Goal: Transaction & Acquisition: Purchase product/service

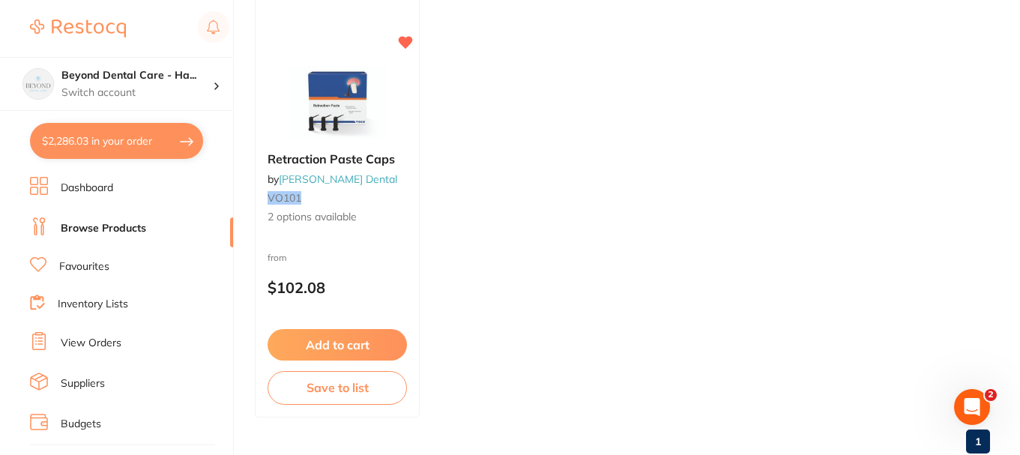
click at [71, 332] on li "View Orders" at bounding box center [131, 343] width 203 height 22
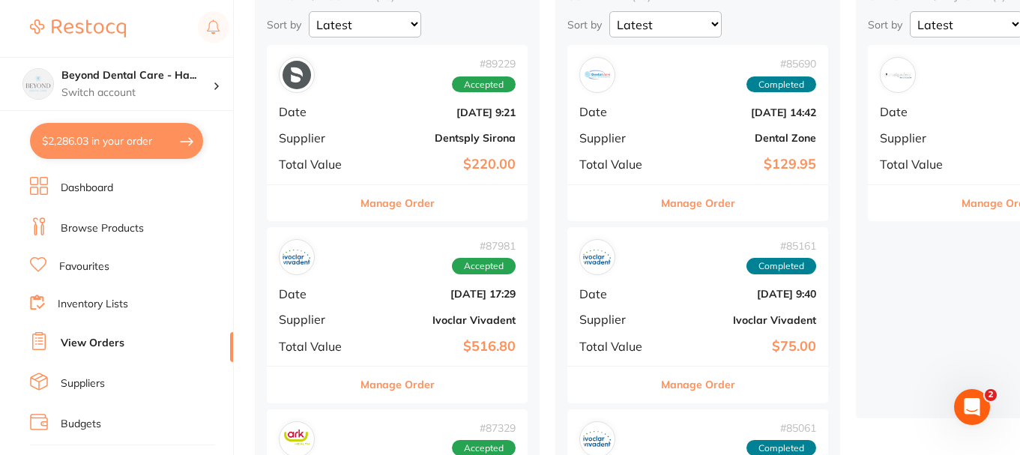
scroll to position [150, 0]
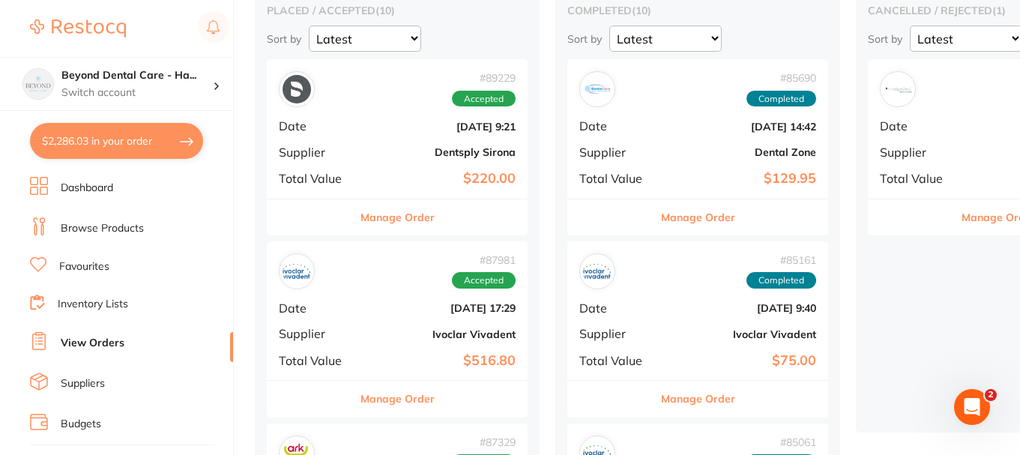
click at [378, 146] on b "Dentsply Sirona" at bounding box center [441, 152] width 150 height 12
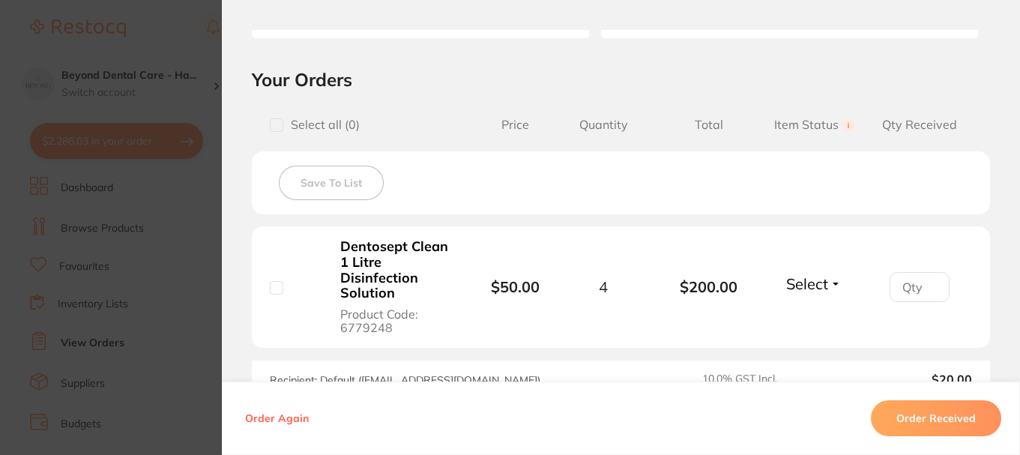
scroll to position [375, 0]
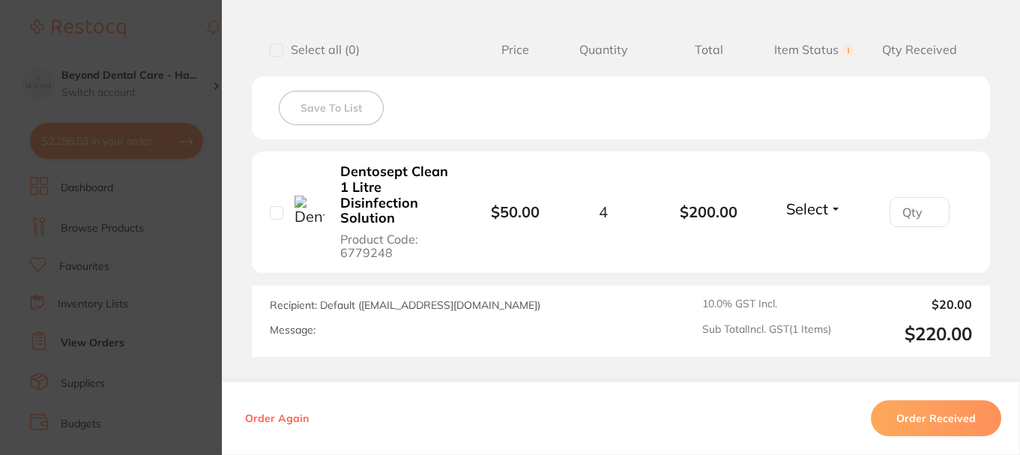
click at [172, 40] on section "Order ID: Restocq- 89229 Order Information Accepted Order Order Date Aug 6 2025…" at bounding box center [510, 227] width 1020 height 455
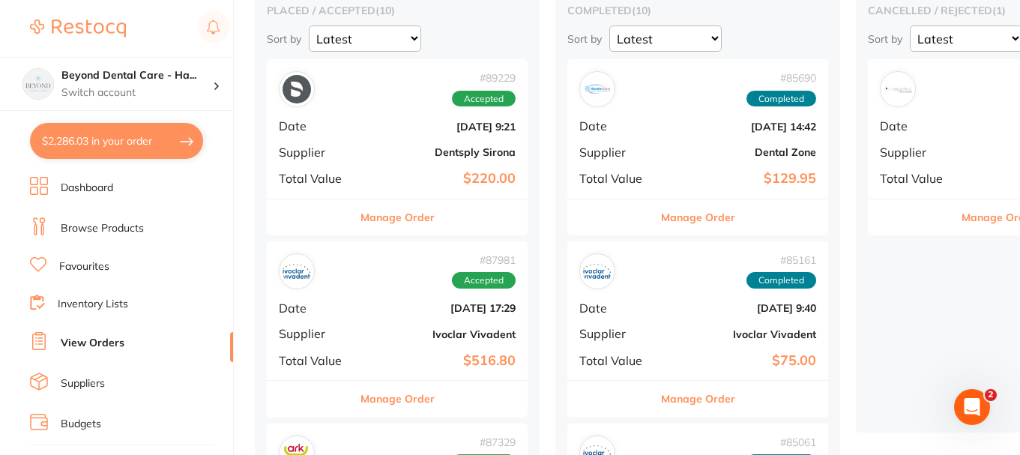
click at [121, 142] on button "$2,286.03 in your order" at bounding box center [116, 141] width 173 height 36
checkbox input "true"
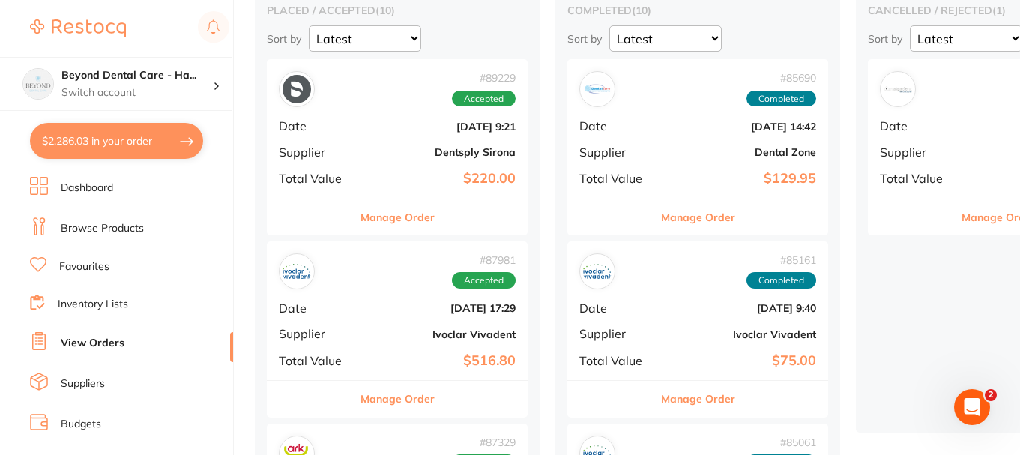
checkbox input "true"
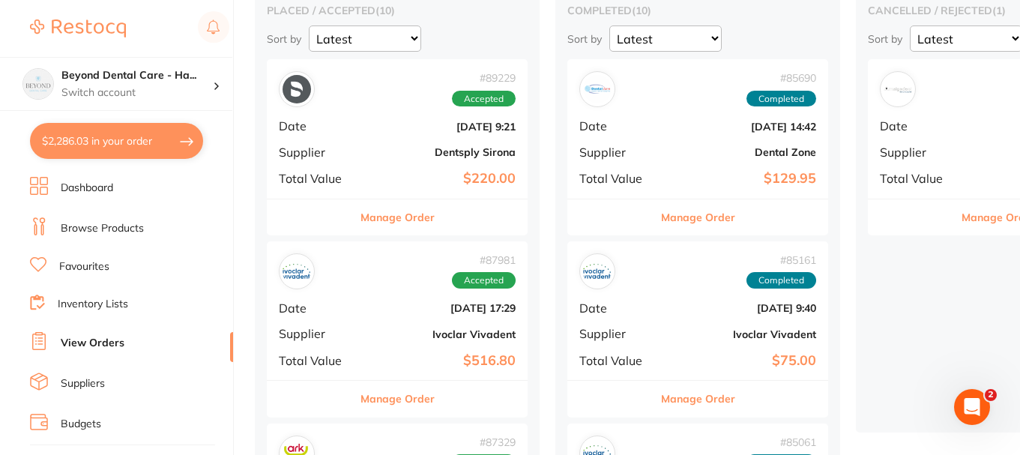
checkbox input "true"
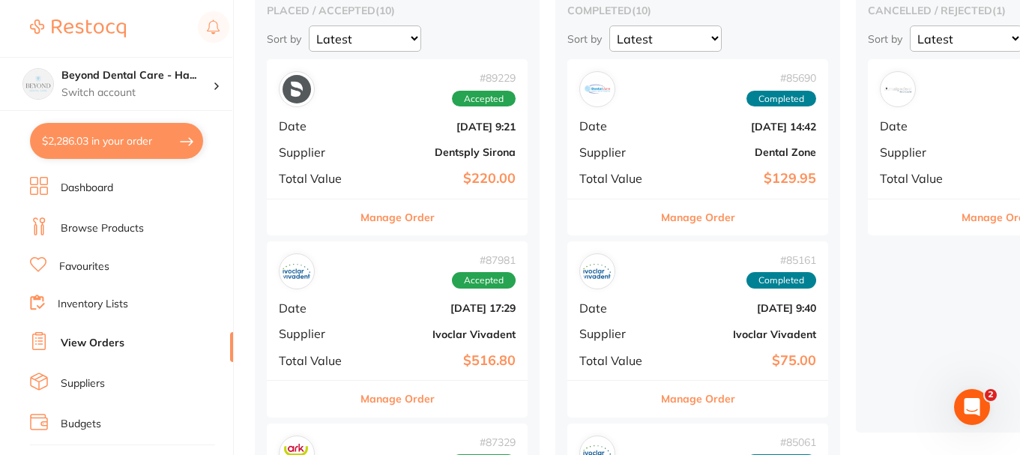
checkbox input "true"
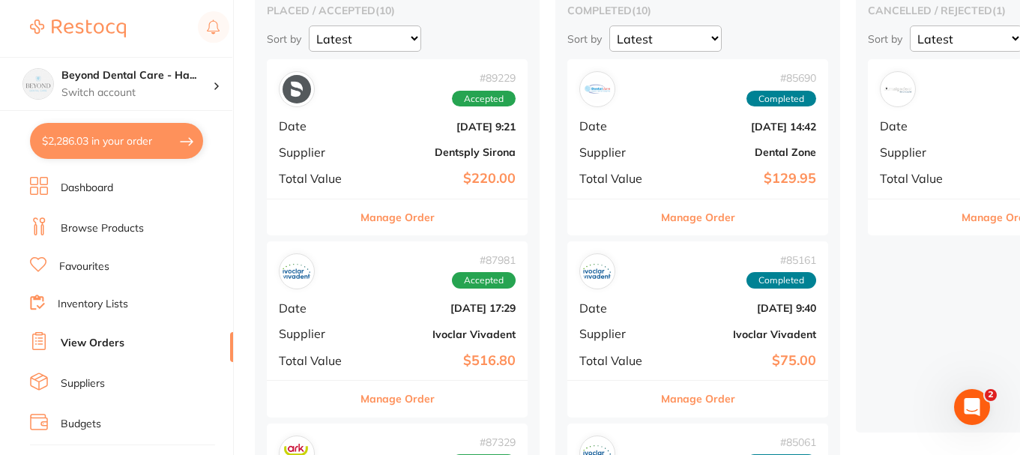
checkbox input "true"
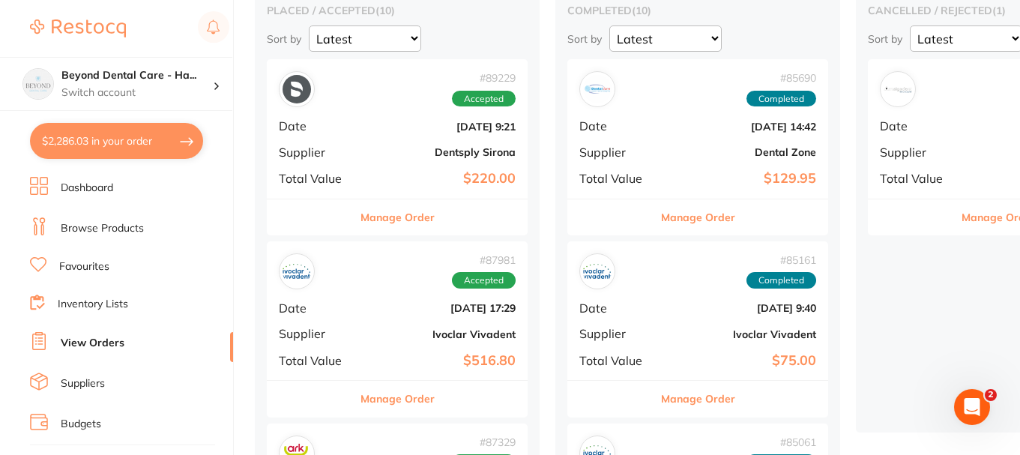
checkbox input "true"
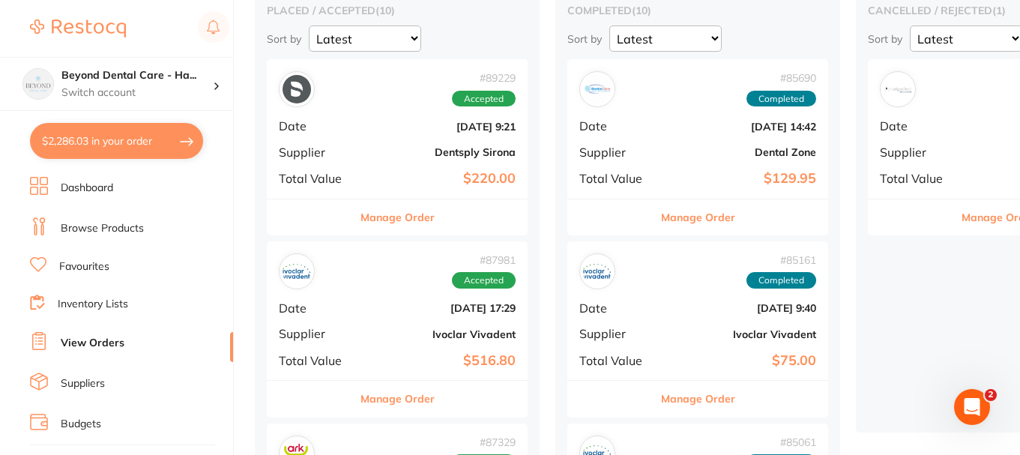
checkbox input "true"
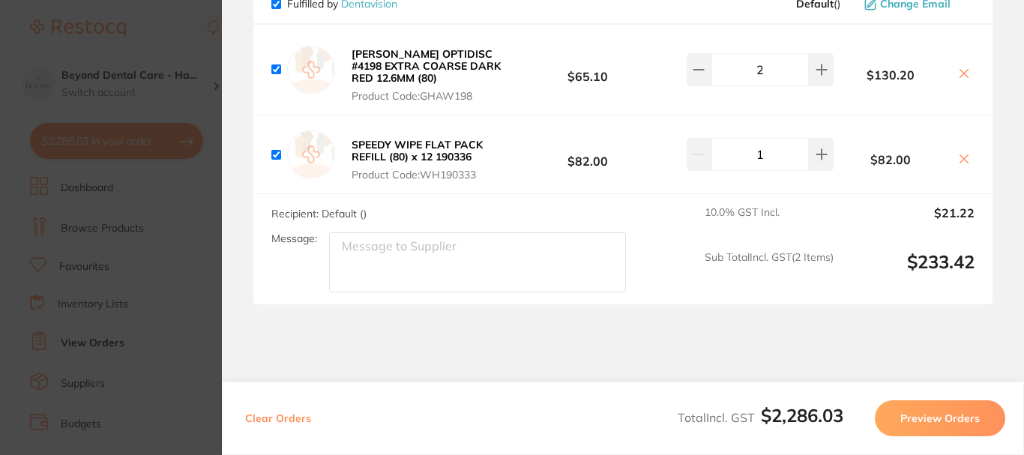
scroll to position [3033, 0]
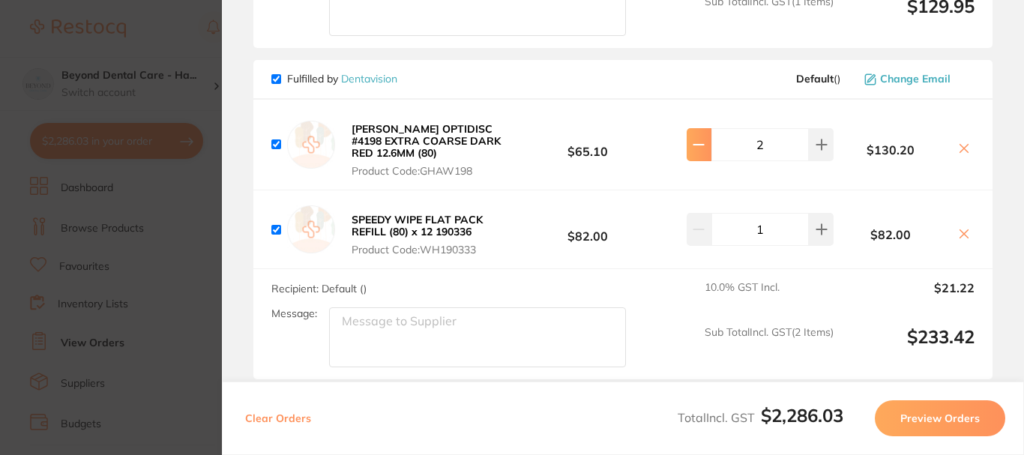
type input "1"
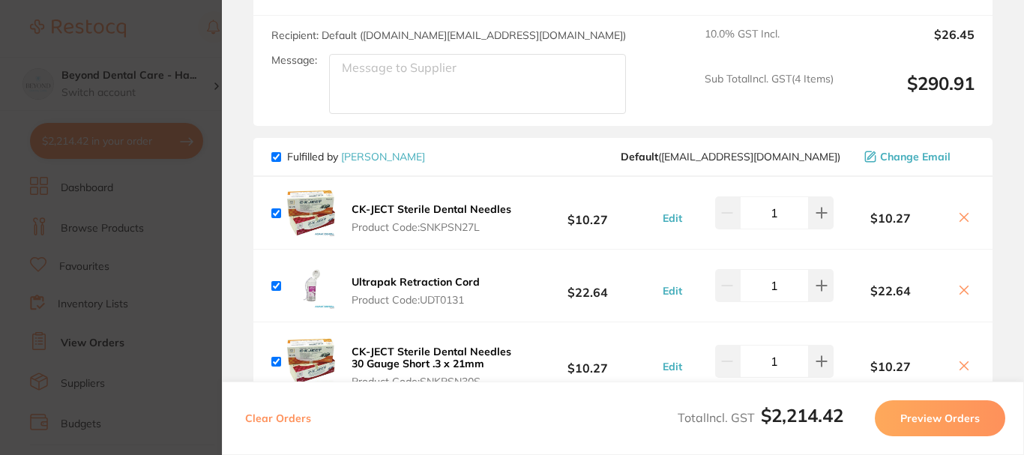
scroll to position [560, 0]
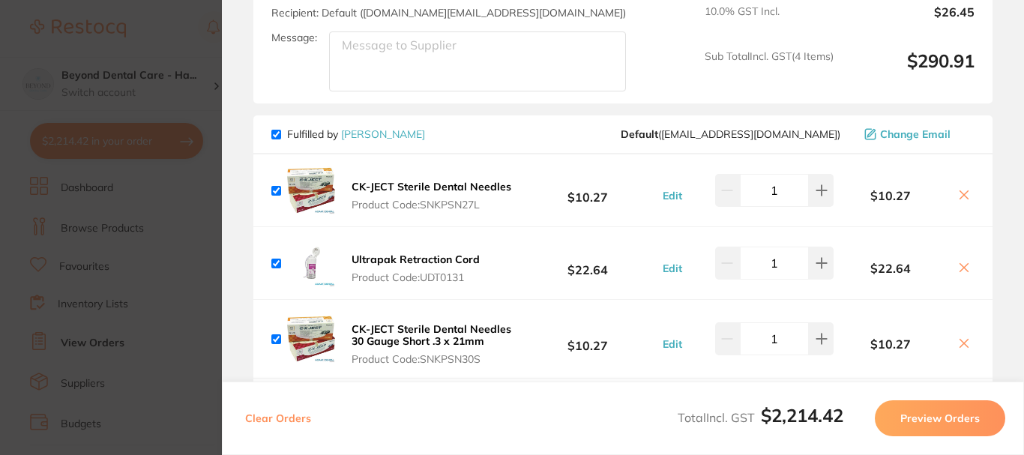
click at [963, 196] on icon at bounding box center [964, 195] width 12 height 12
checkbox input "false"
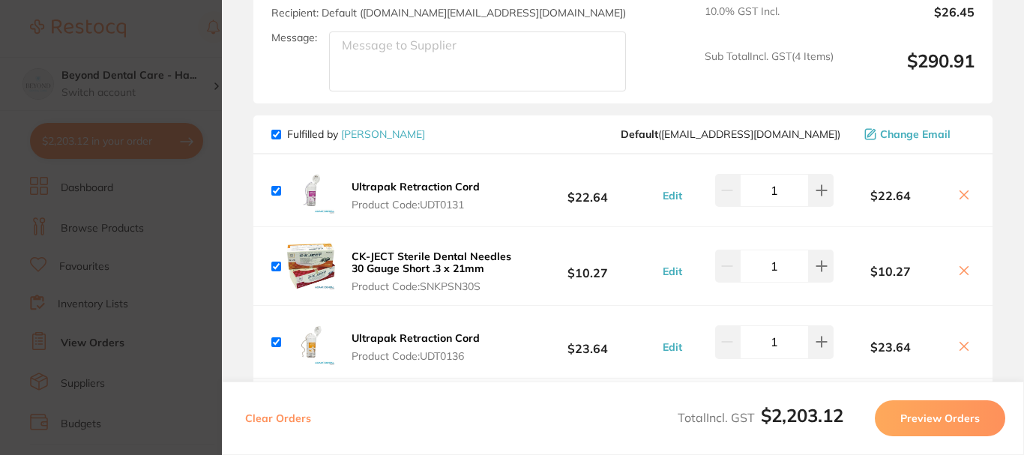
click at [960, 277] on button at bounding box center [963, 272] width 21 height 16
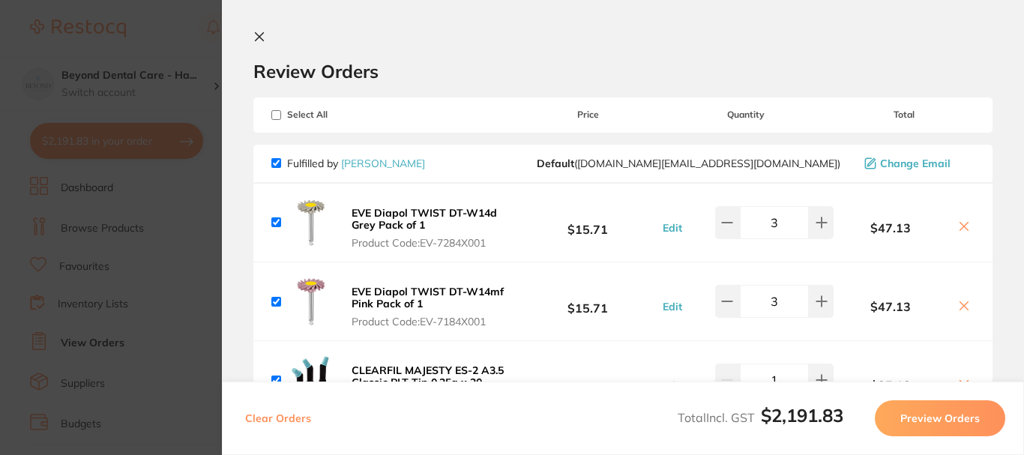
scroll to position [0, 0]
click at [935, 411] on button "Preview Orders" at bounding box center [940, 418] width 130 height 36
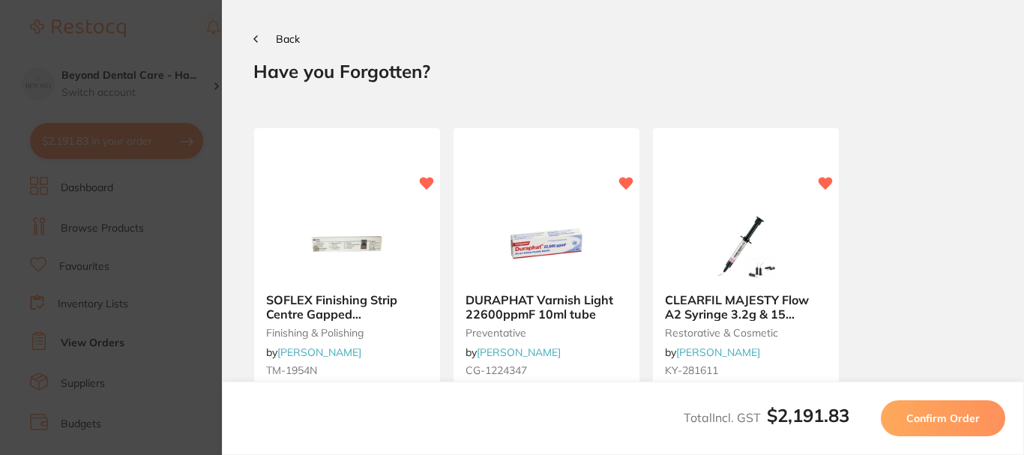
click at [935, 411] on span "Confirm Order" at bounding box center [942, 417] width 73 height 13
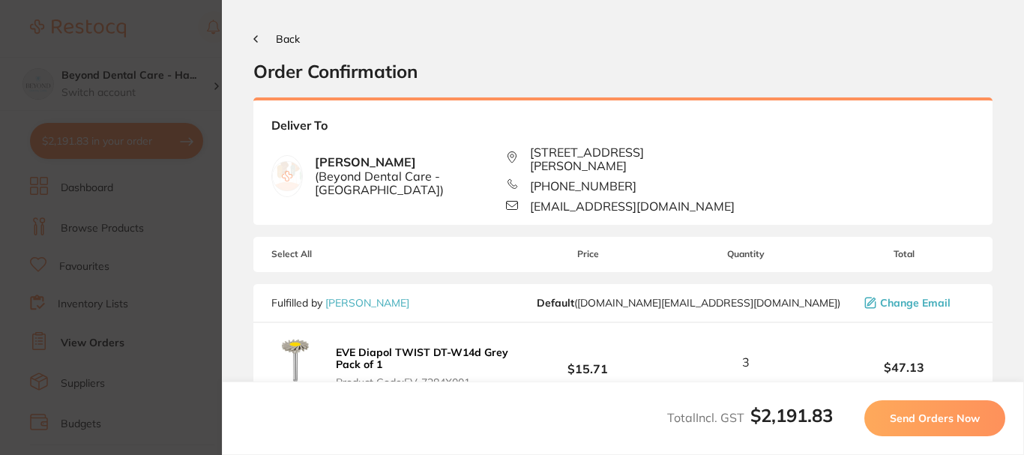
click at [935, 411] on span "Send Orders Now" at bounding box center [935, 417] width 90 height 13
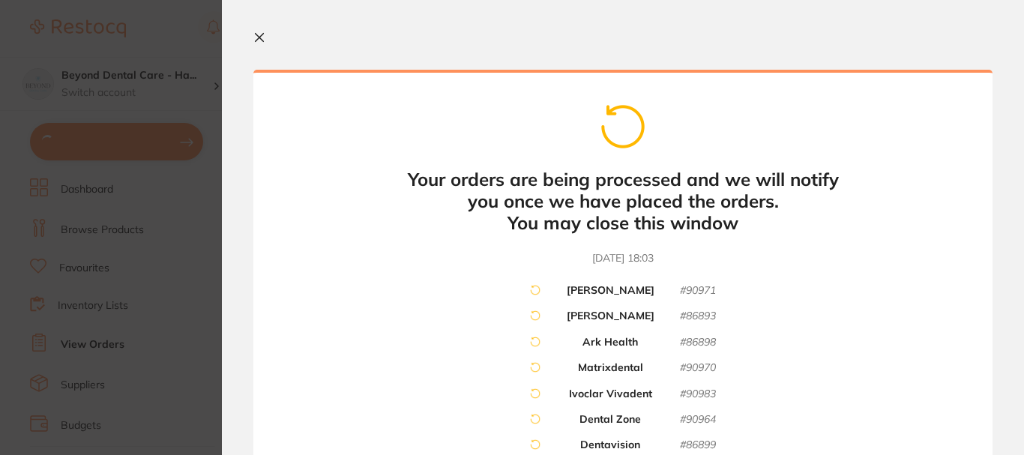
click at [782, 85] on div "Your orders are being processed and we will notify you once we have placed the …" at bounding box center [622, 276] width 739 height 413
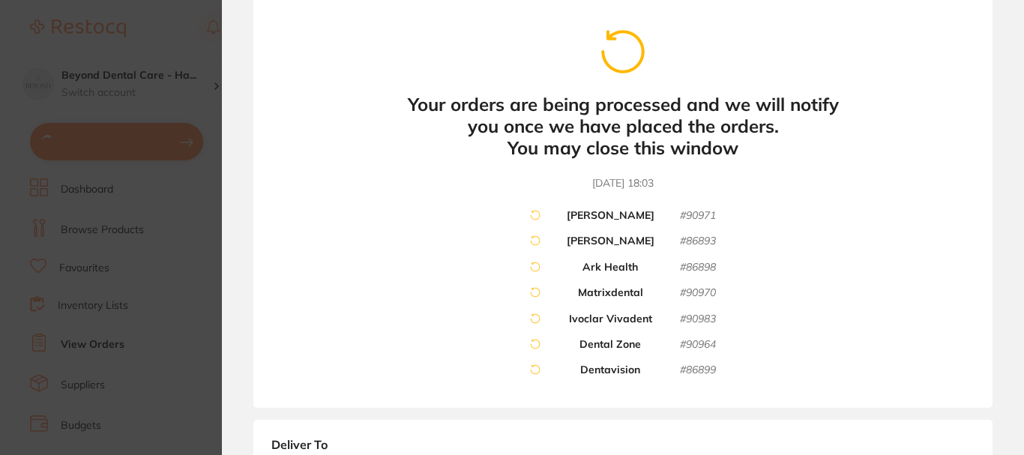
click at [354, 40] on div "Your orders are being processed and we will notify you once we have placed the …" at bounding box center [622, 201] width 739 height 413
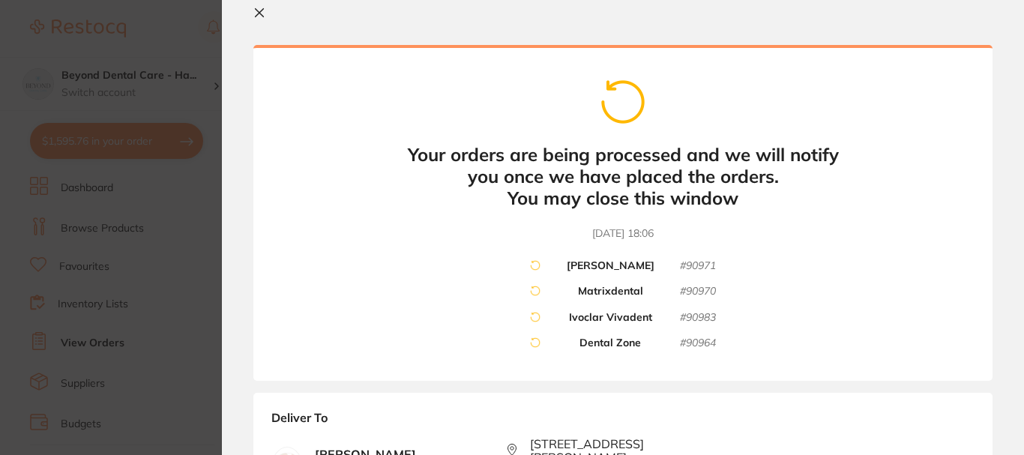
scroll to position [0, 0]
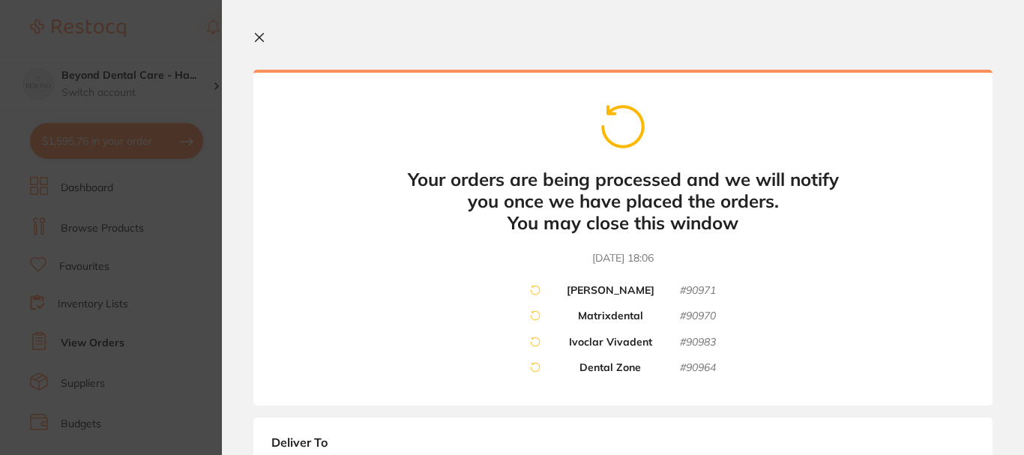
click at [262, 40] on icon at bounding box center [260, 38] width 8 height 8
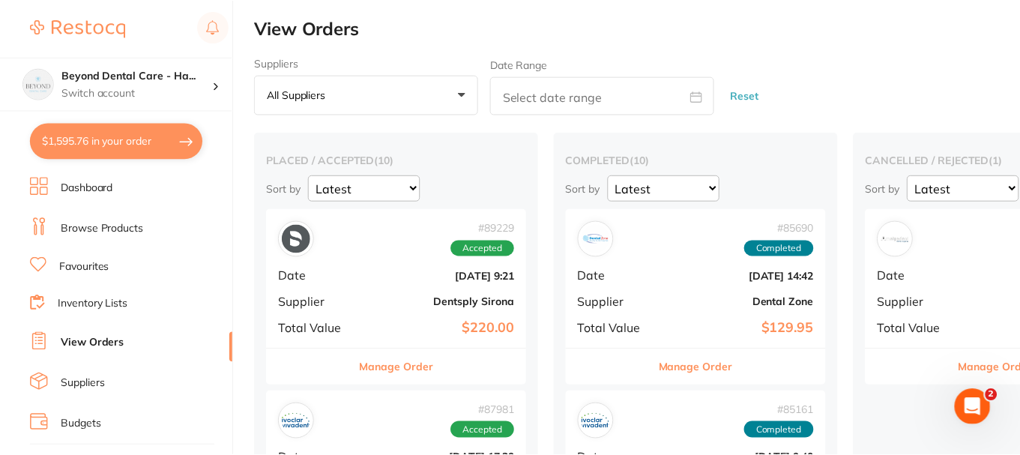
scroll to position [150, 0]
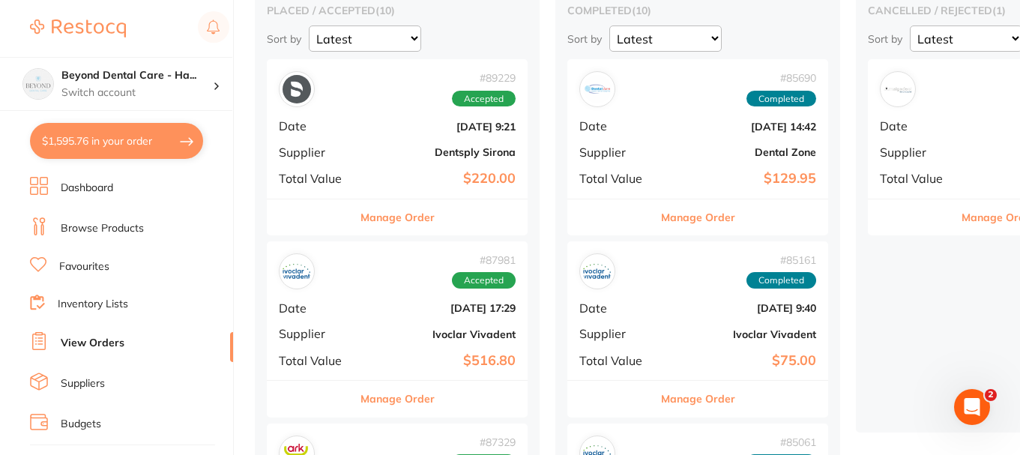
click at [130, 140] on button "$1,595.76 in your order" at bounding box center [116, 141] width 173 height 36
checkbox input "true"
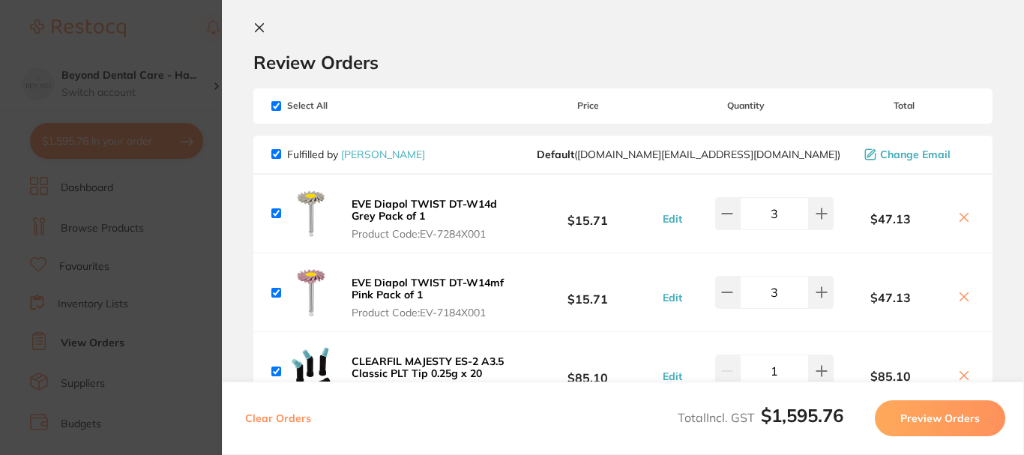
scroll to position [0, 0]
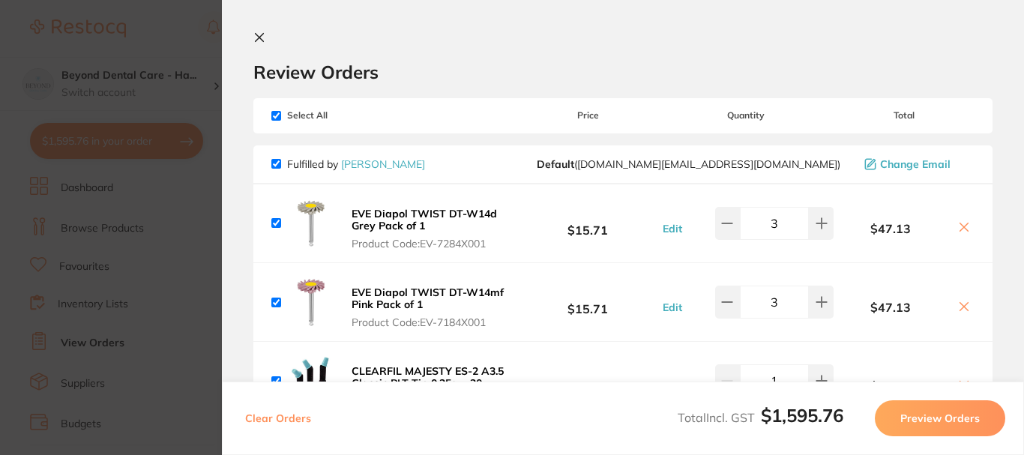
click at [929, 416] on button "Preview Orders" at bounding box center [940, 418] width 130 height 36
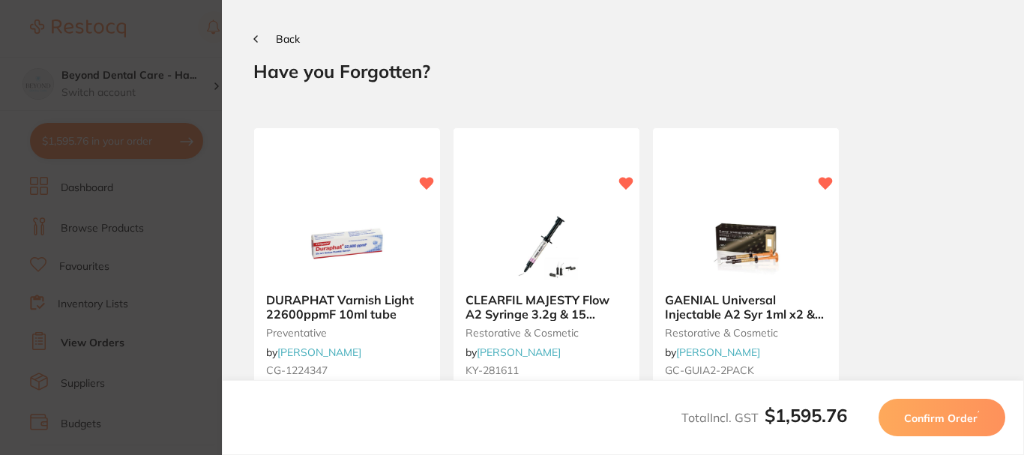
click at [929, 416] on span "Confirm Order" at bounding box center [940, 417] width 73 height 13
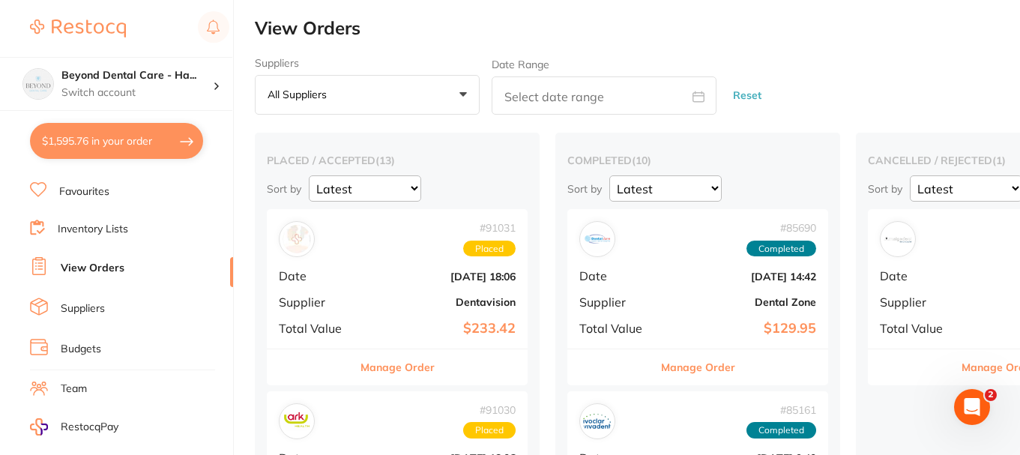
click at [172, 145] on button "$1,595.76 in your order" at bounding box center [116, 141] width 173 height 36
checkbox input "true"
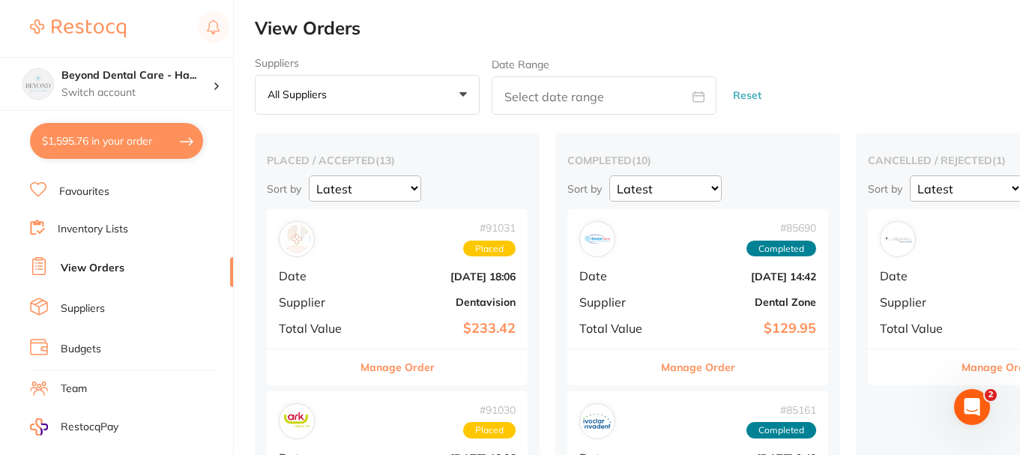
checkbox input "true"
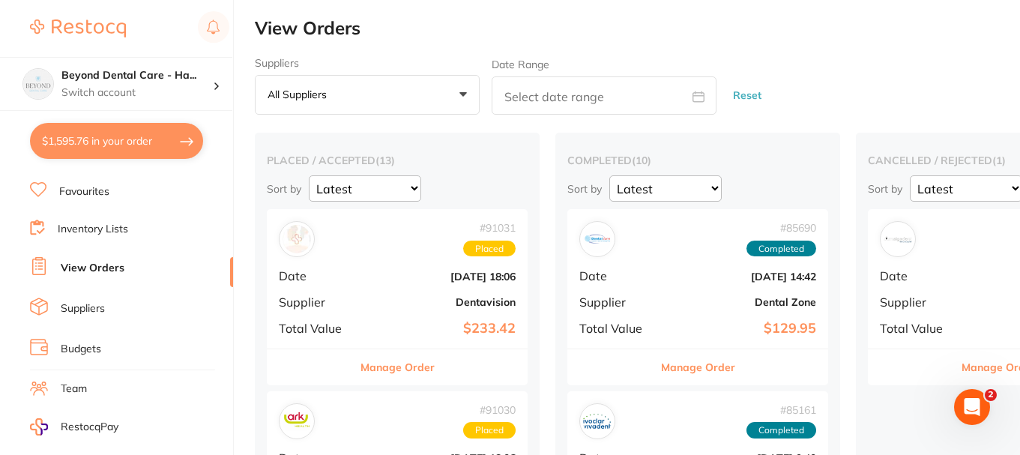
checkbox input "true"
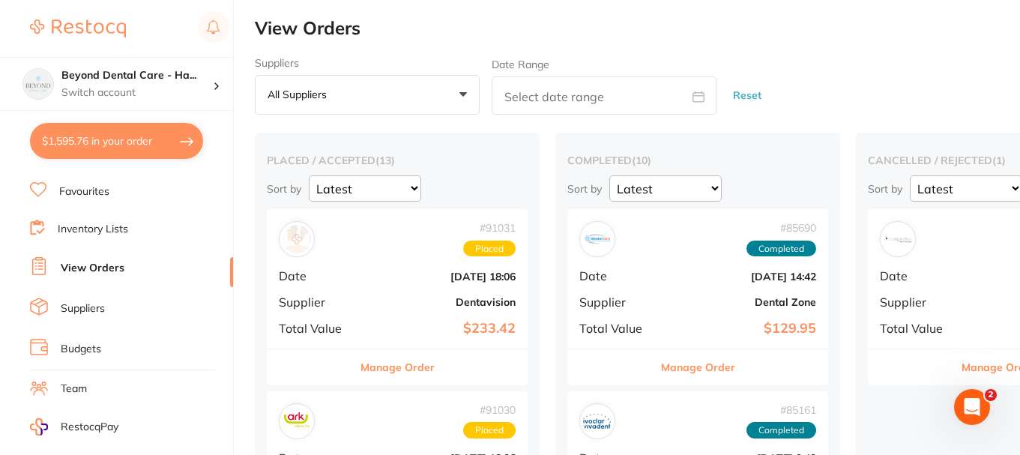
checkbox input "true"
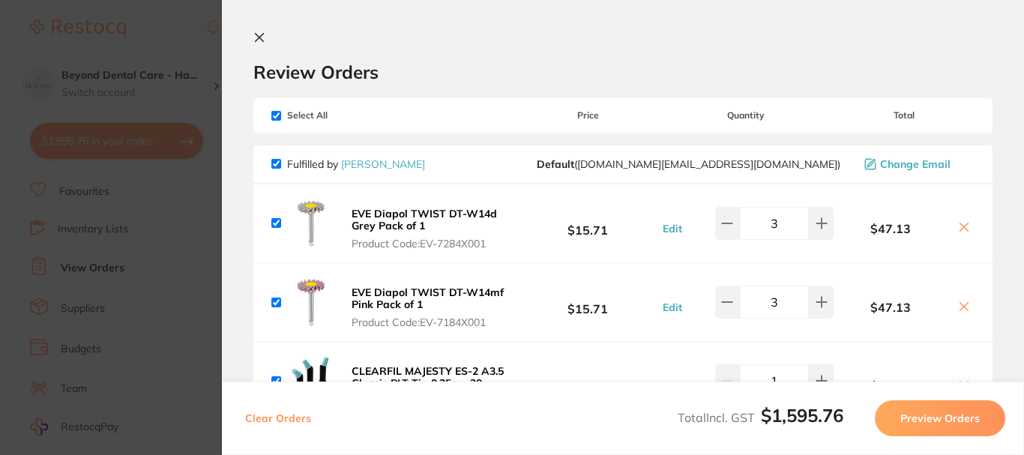
scroll to position [150, 0]
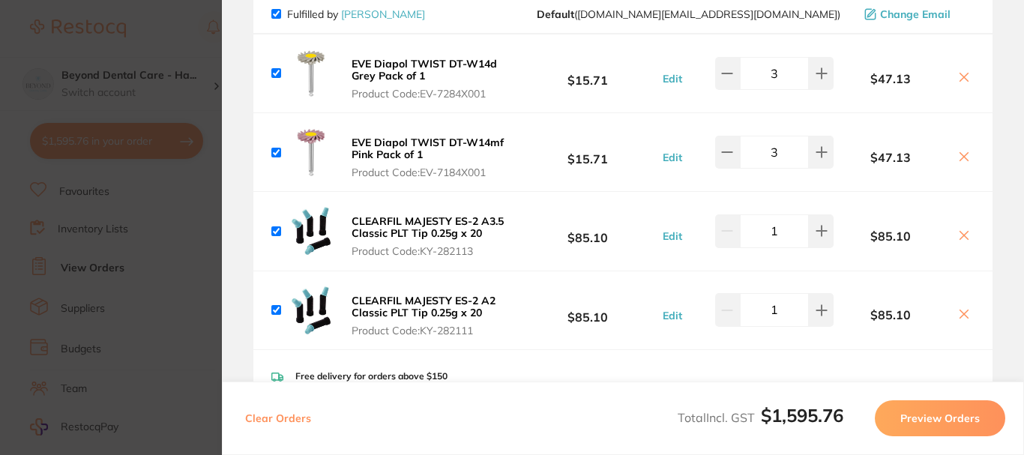
click at [941, 412] on button "Preview Orders" at bounding box center [940, 418] width 130 height 36
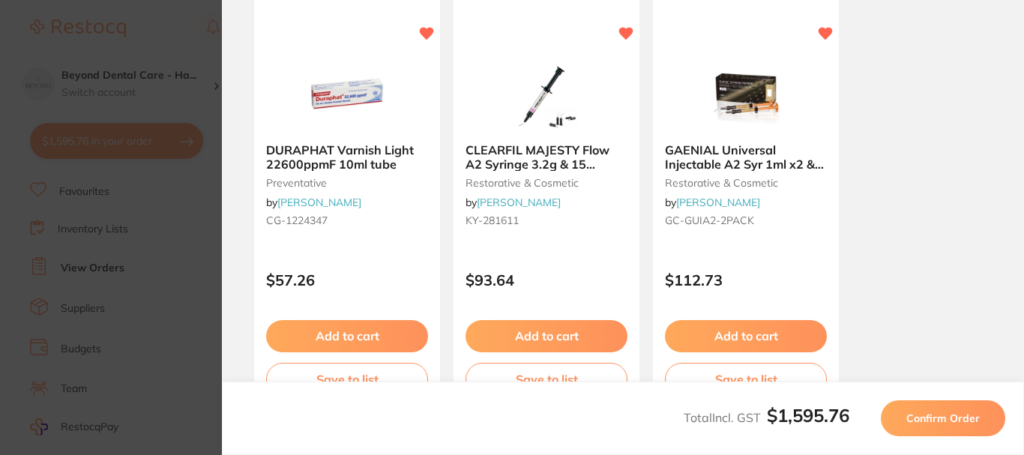
scroll to position [0, 0]
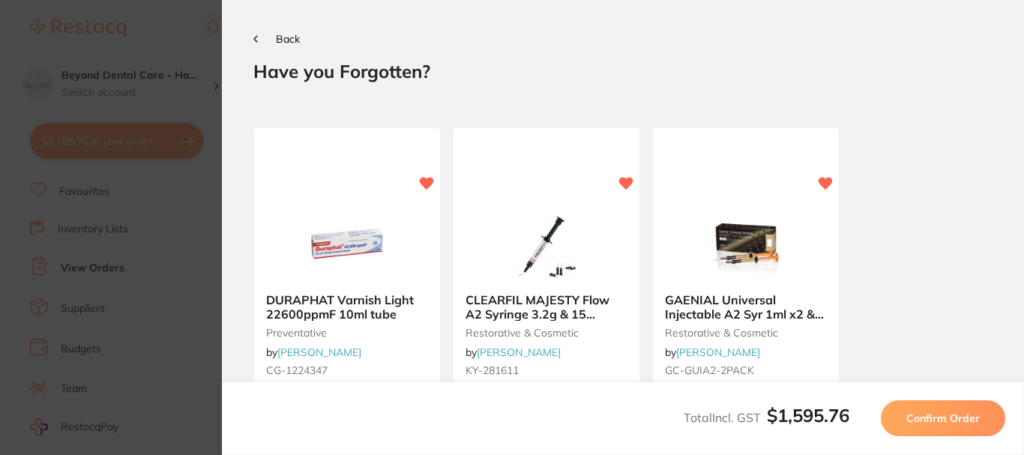
click at [941, 412] on span "Confirm Order" at bounding box center [942, 417] width 73 height 13
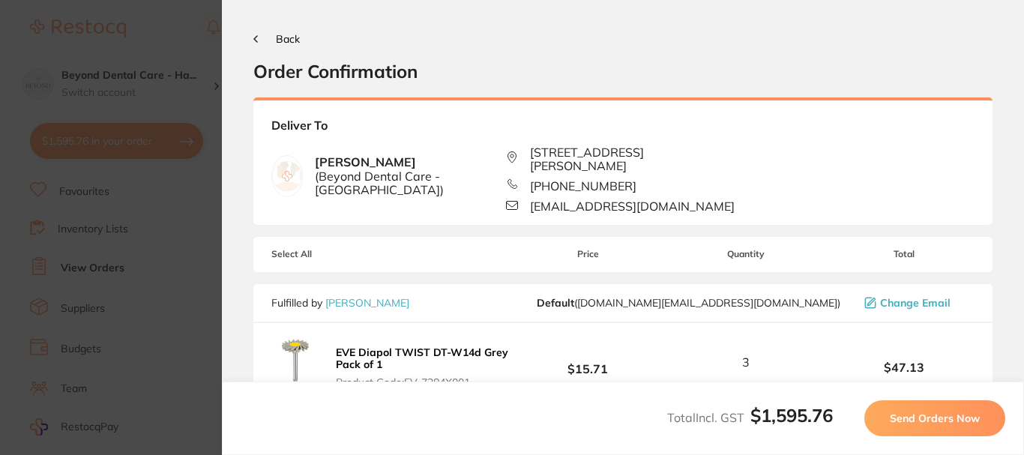
click at [941, 412] on span "Send Orders Now" at bounding box center [935, 417] width 90 height 13
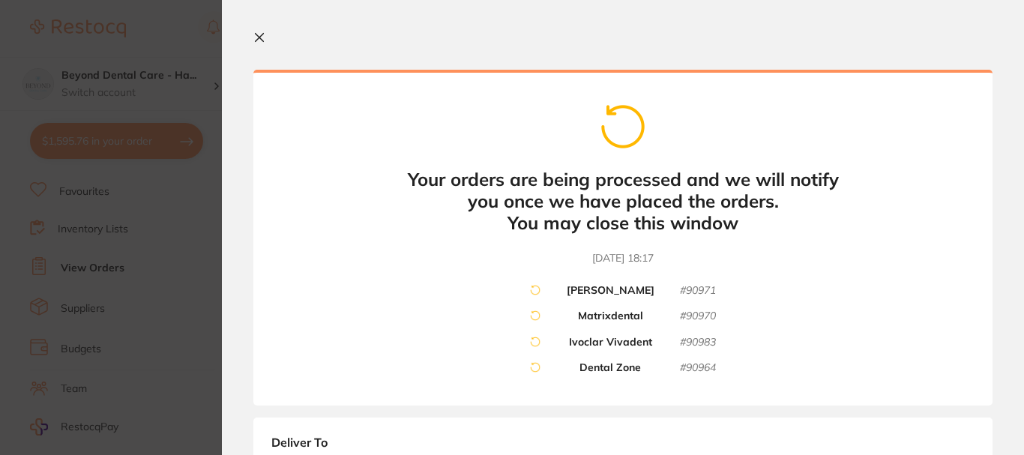
click at [259, 40] on icon at bounding box center [259, 37] width 12 height 12
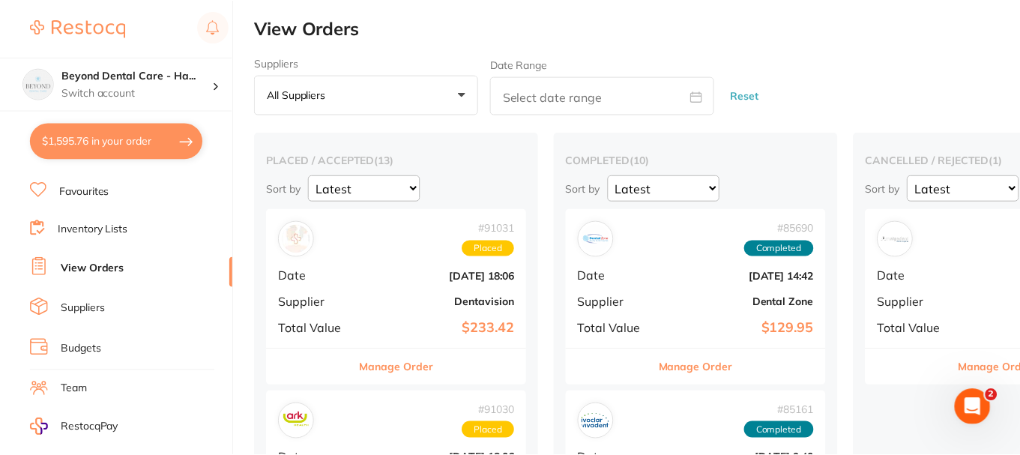
scroll to position [1, 0]
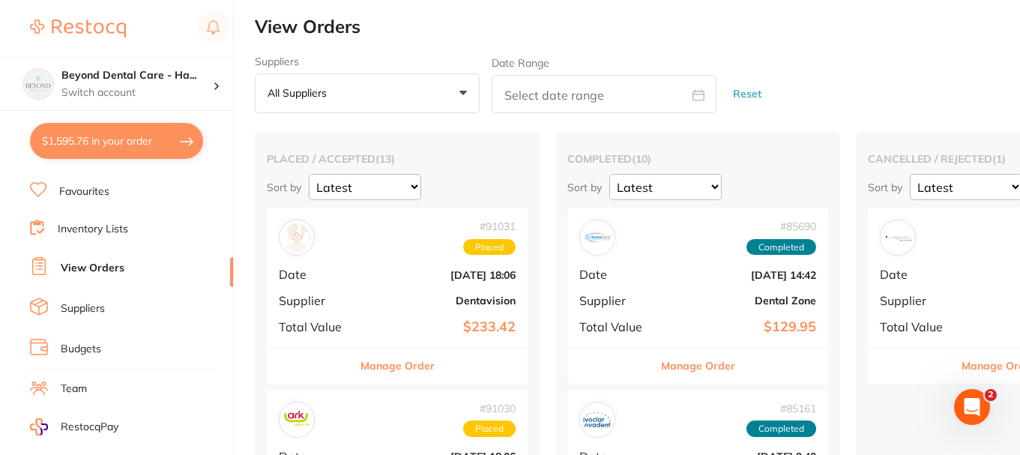
click at [139, 134] on button "$1,595.76 in your order" at bounding box center [116, 141] width 173 height 36
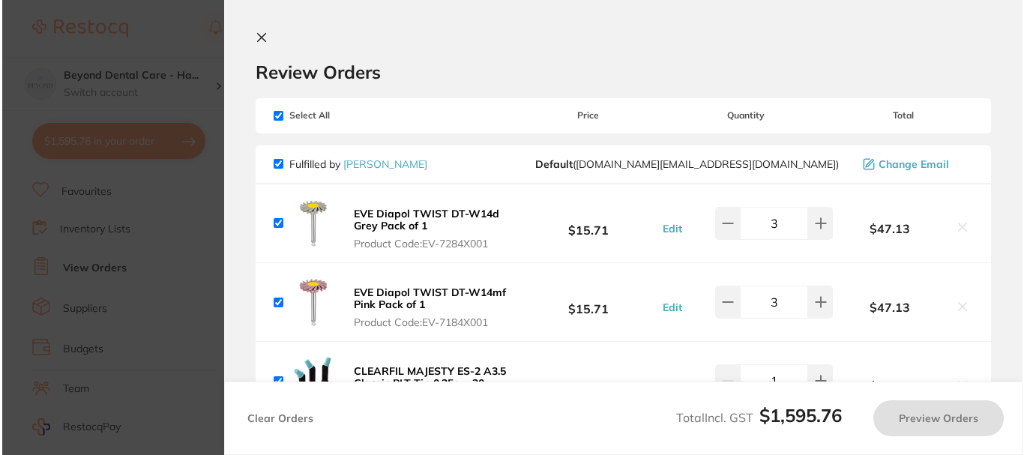
scroll to position [0, 0]
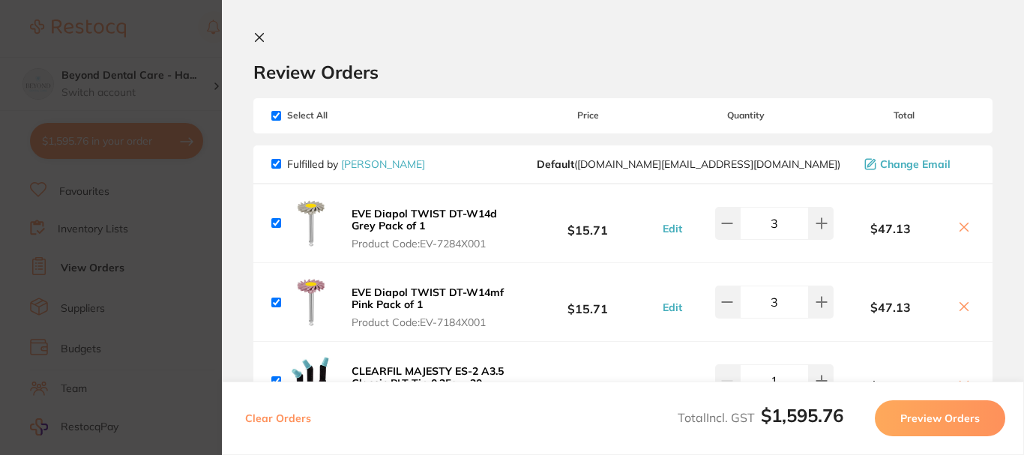
click at [280, 119] on input "checkbox" at bounding box center [276, 116] width 10 height 10
checkbox input "false"
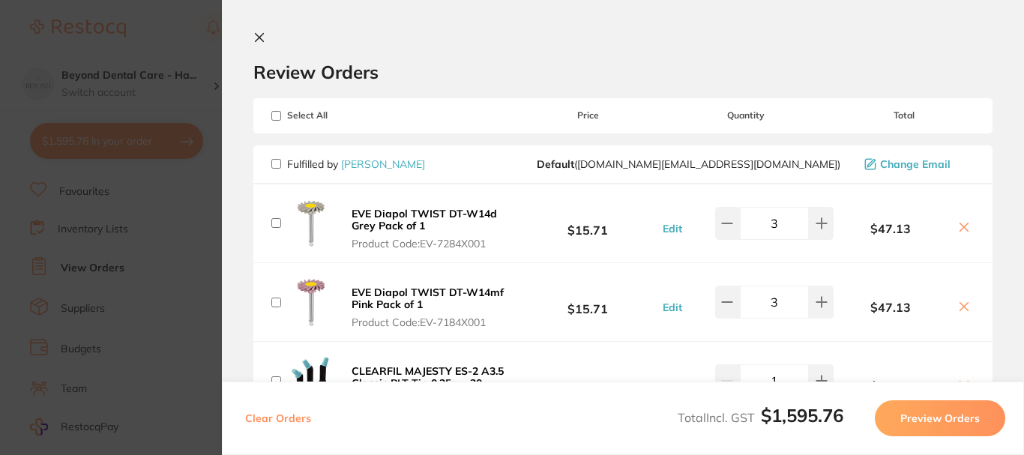
checkbox input "false"
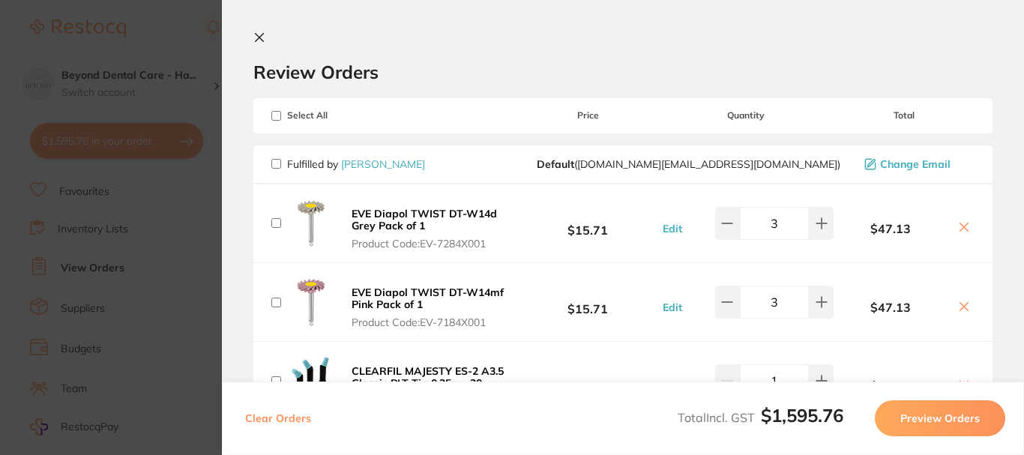
checkbox input "false"
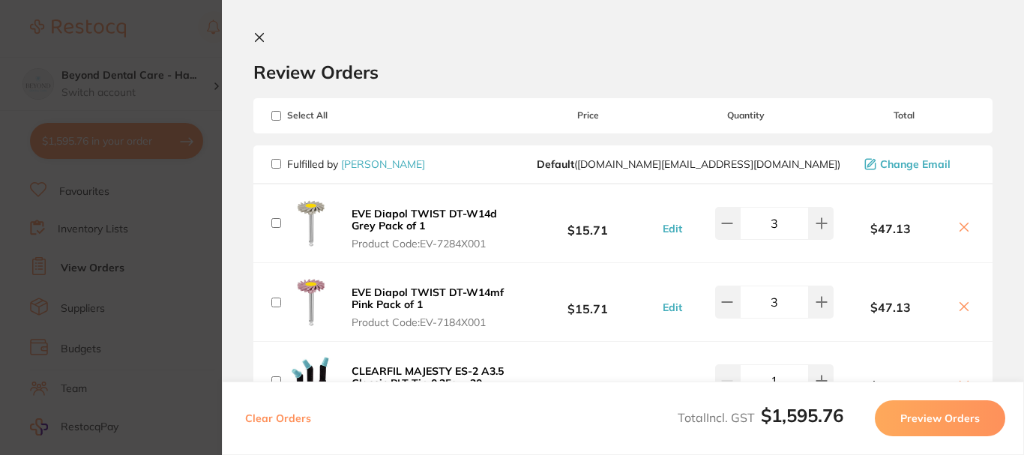
checkbox input "false"
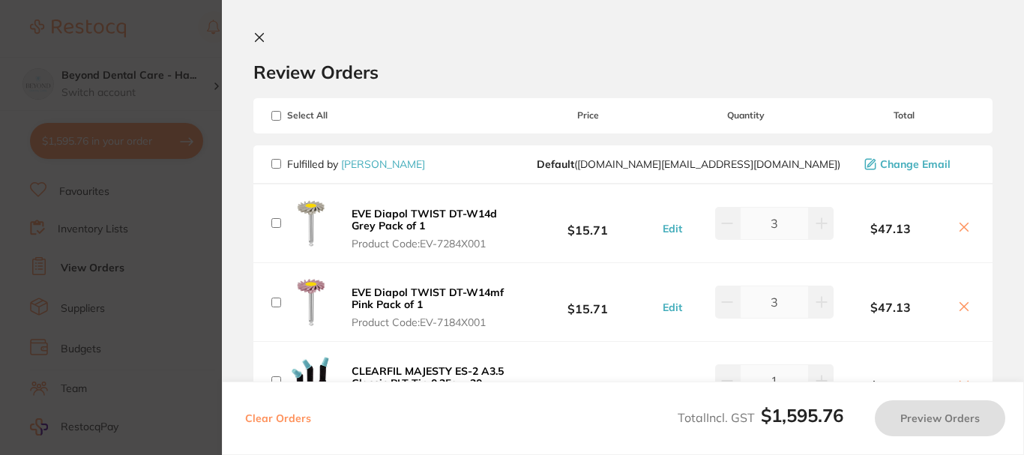
click at [276, 166] on input "checkbox" at bounding box center [276, 164] width 10 height 10
checkbox input "true"
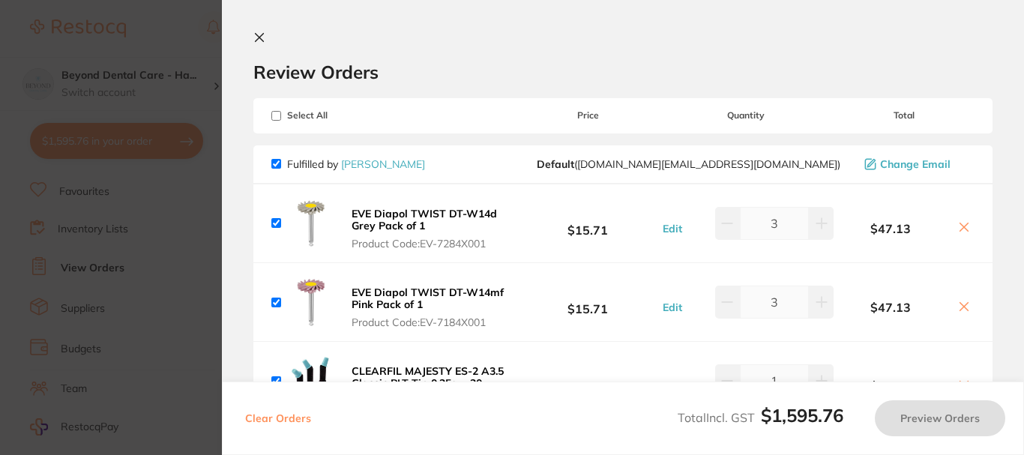
checkbox input "true"
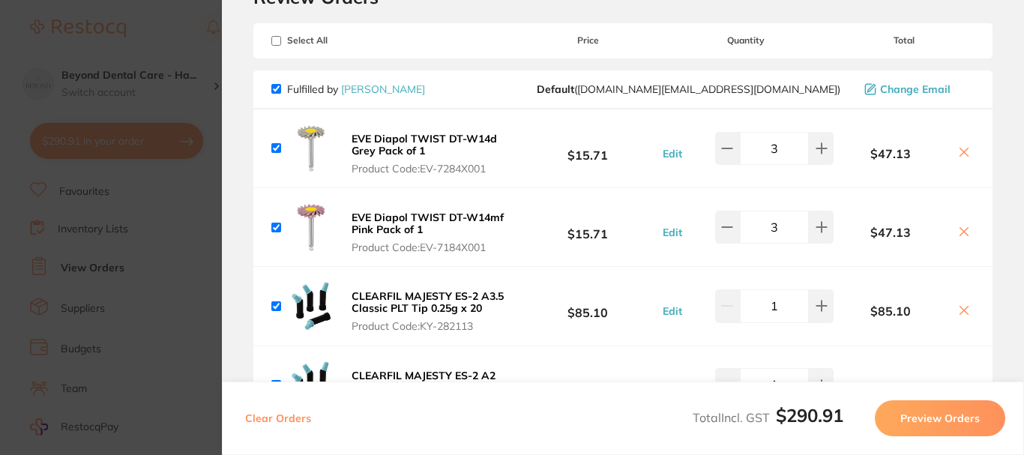
scroll to position [225, 0]
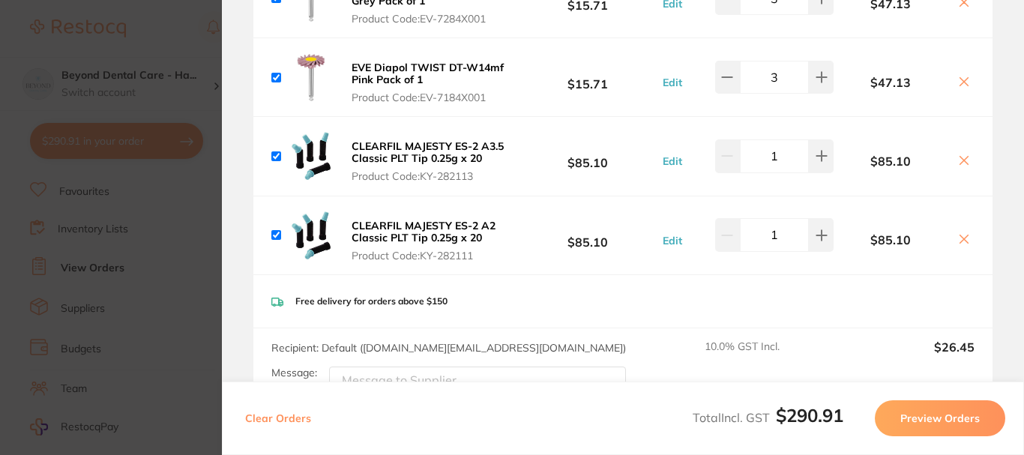
click at [941, 411] on button "Preview Orders" at bounding box center [940, 418] width 130 height 36
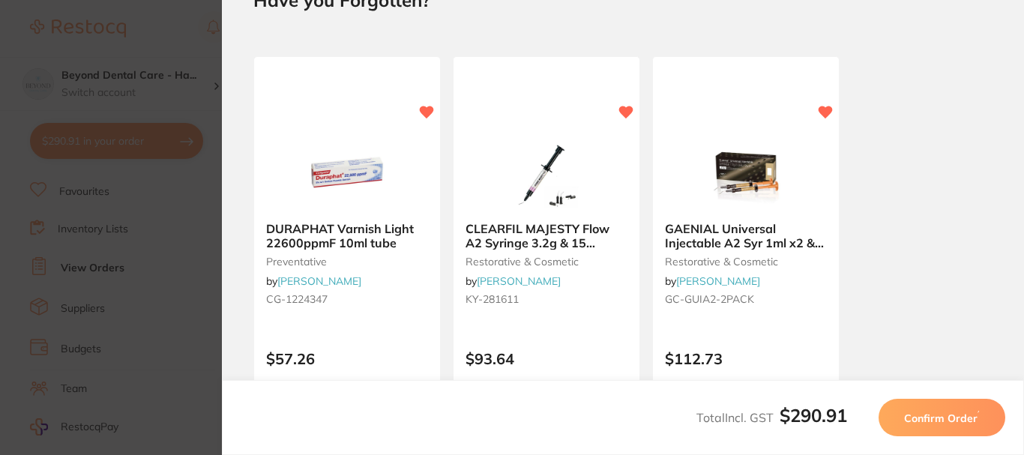
scroll to position [0, 0]
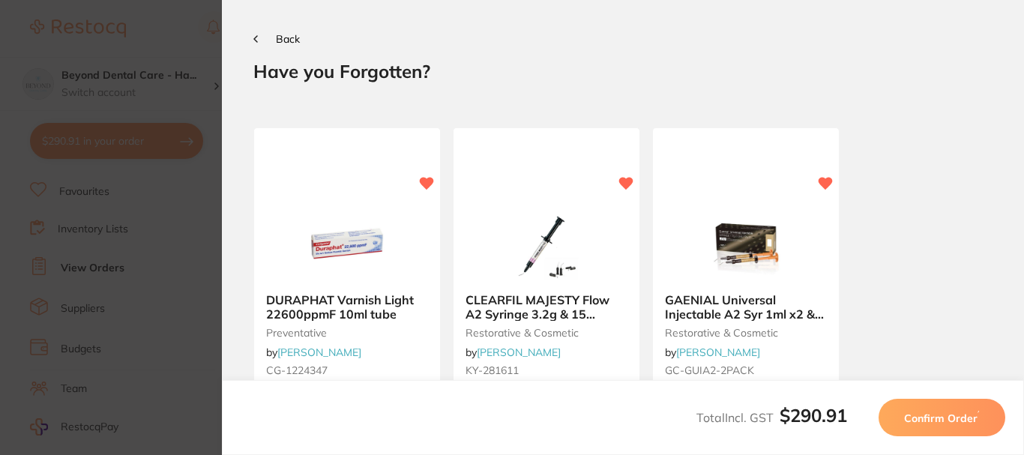
click at [937, 408] on button "Confirm Order" at bounding box center [941, 417] width 127 height 37
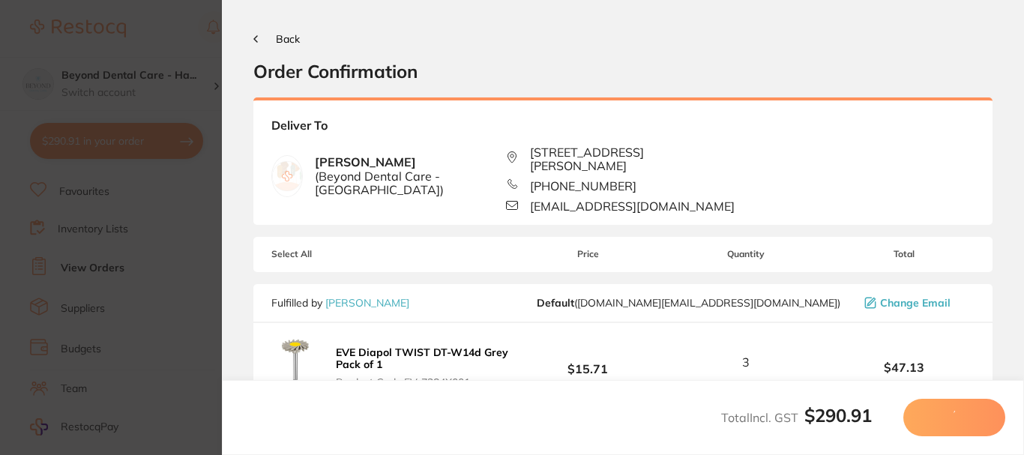
click at [456, 18] on section "Back Order Confirmation Your orders are being processed and we will notify you …" at bounding box center [623, 227] width 802 height 455
drag, startPoint x: 295, startPoint y: 38, endPoint x: 288, endPoint y: 24, distance: 16.1
click at [295, 37] on span "Back" at bounding box center [288, 38] width 24 height 13
